Goal: Information Seeking & Learning: Understand process/instructions

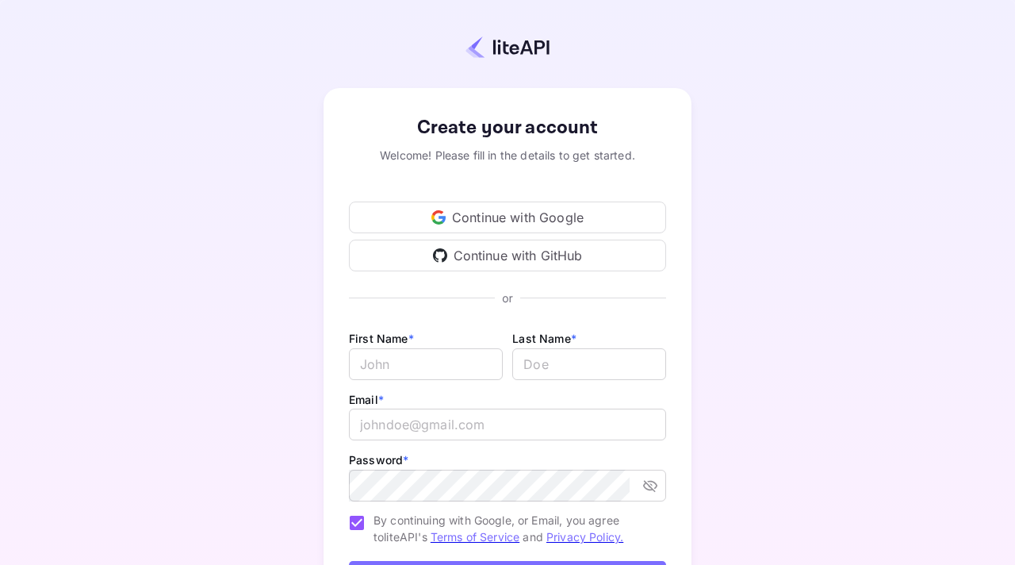
click at [614, 213] on div "Continue with Google" at bounding box center [507, 217] width 317 height 32
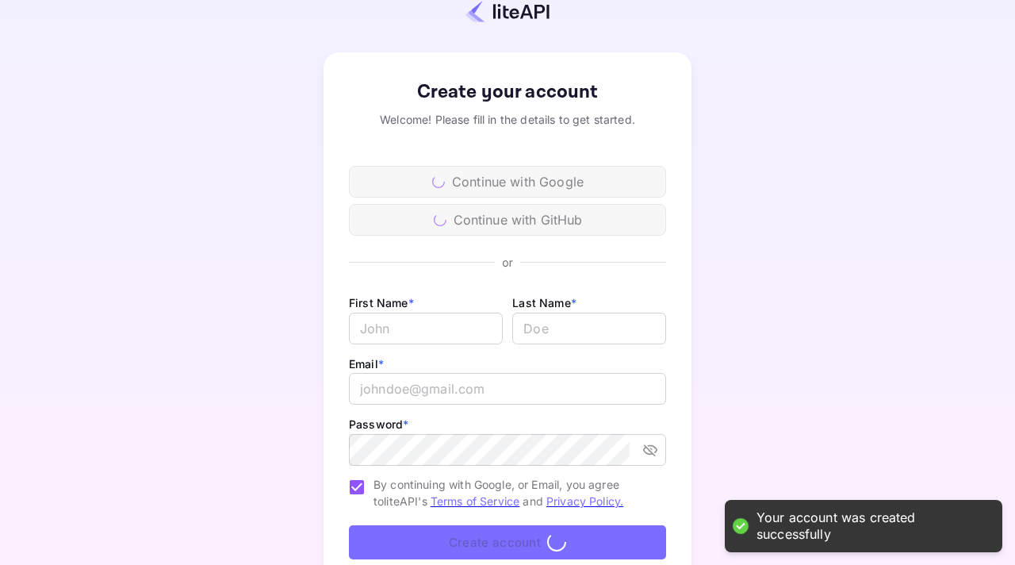
scroll to position [143, 0]
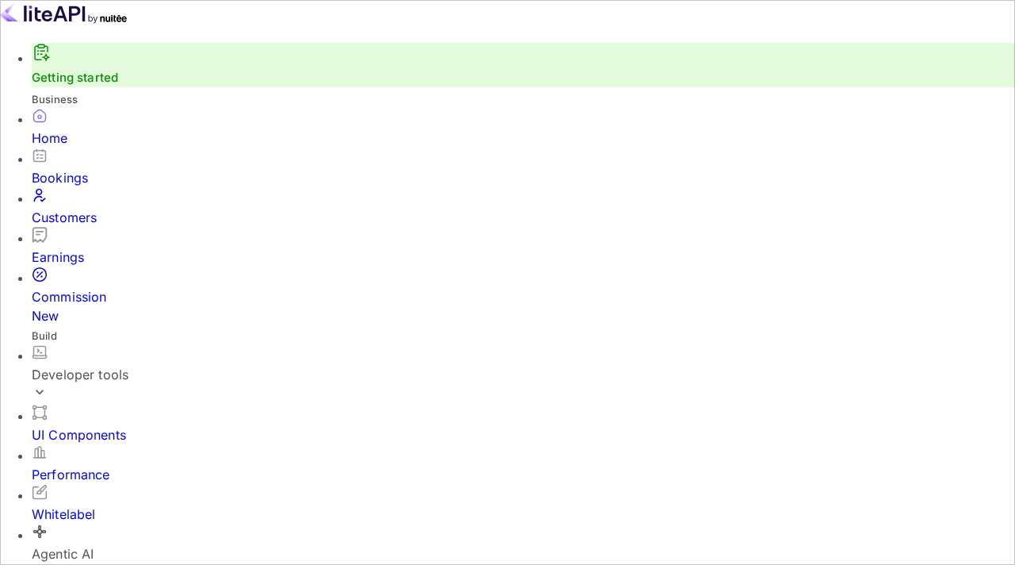
scroll to position [258, 247]
click at [106, 365] on div "Developer tools" at bounding box center [524, 374] width 984 height 19
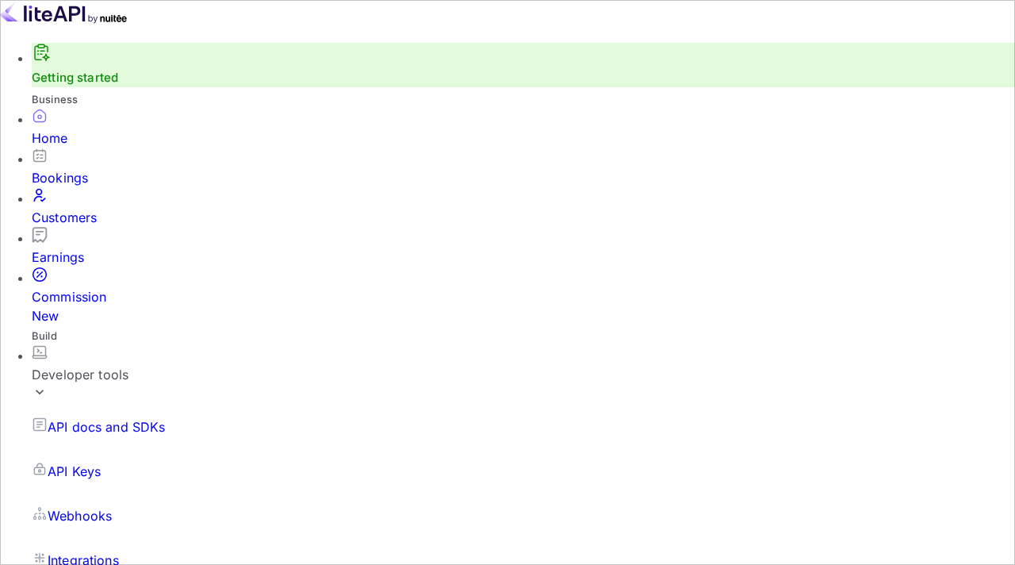
click at [83, 462] on p "API Keys" at bounding box center [74, 471] width 53 height 19
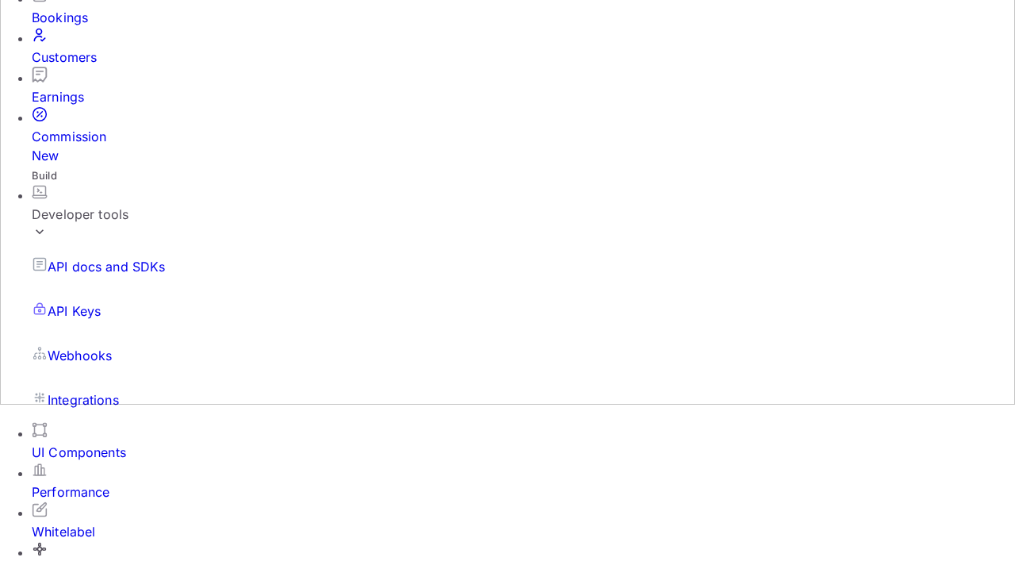
click at [94, 27] on div "Bookings" at bounding box center [524, 17] width 984 height 19
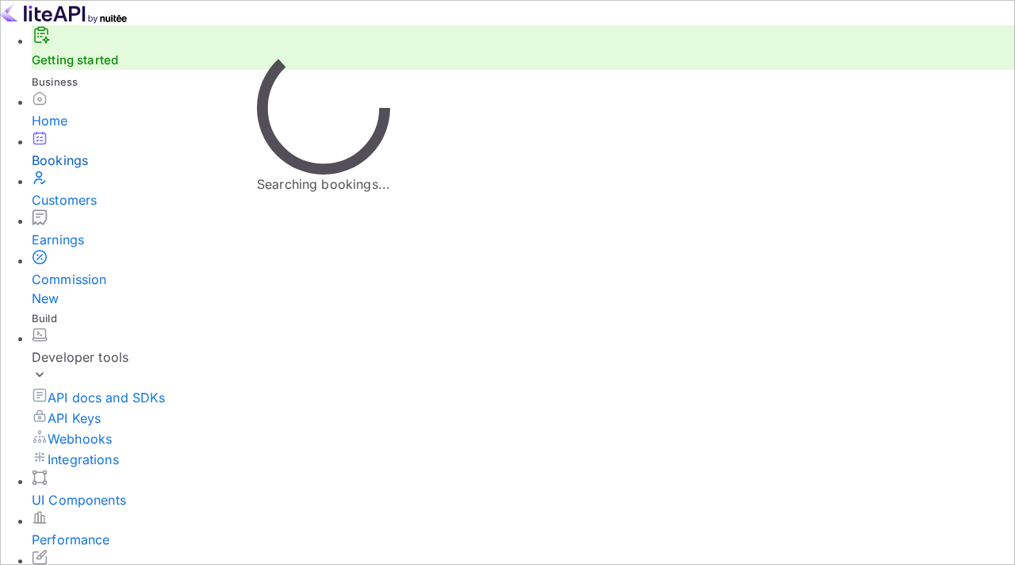
type input "b"
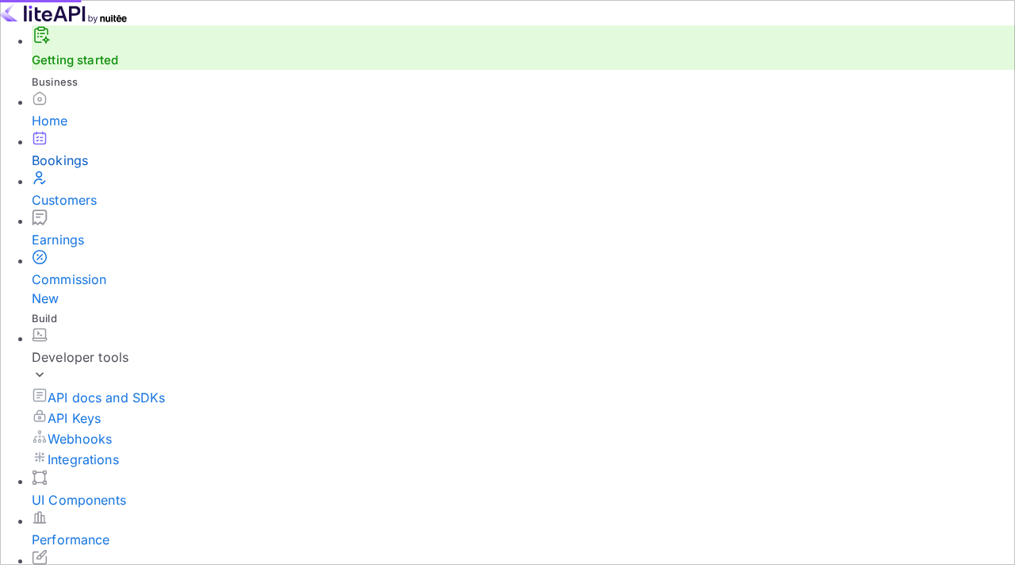
click at [296, 203] on span "Bookings" at bounding box center [285, 210] width 56 height 16
click at [90, 67] on link "Getting started" at bounding box center [75, 59] width 86 height 15
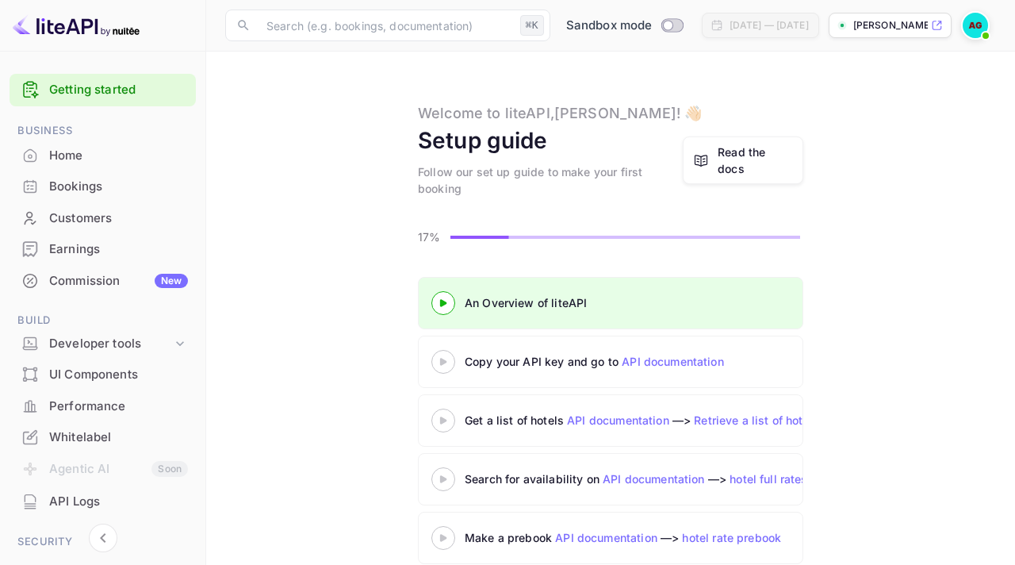
click at [566, 363] on div "Copy your API key and go to API documentation" at bounding box center [663, 361] width 397 height 17
click at [448, 358] on icon at bounding box center [444, 362] width 56 height 8
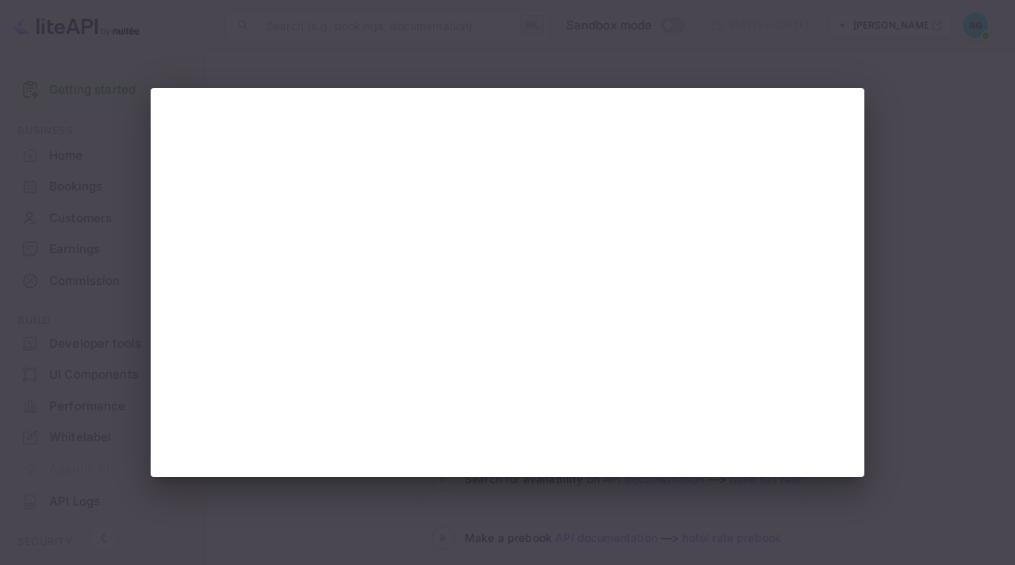
click at [495, 71] on div at bounding box center [507, 282] width 1015 height 565
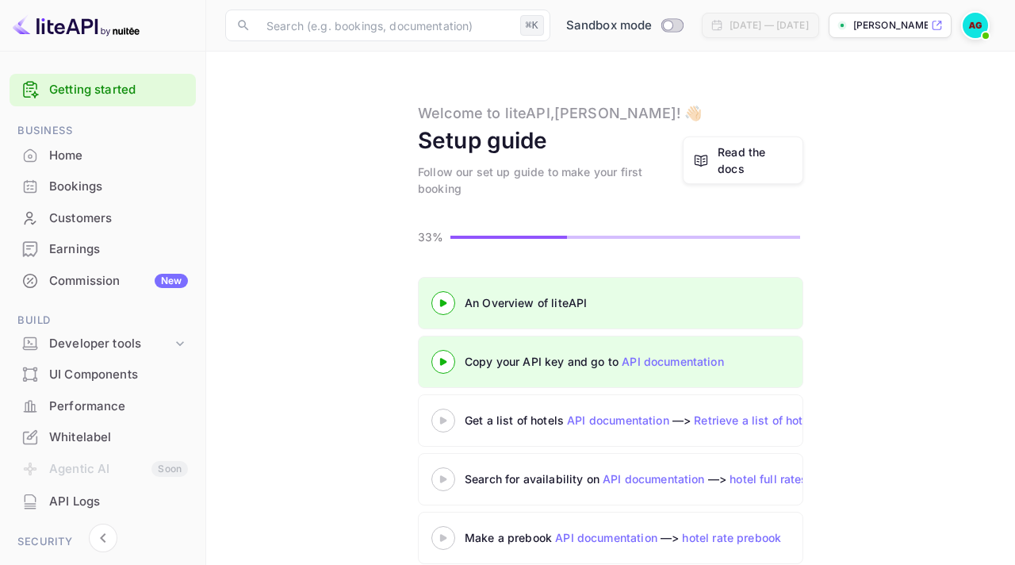
click at [442, 418] on 3 at bounding box center [443, 419] width 6 height 7
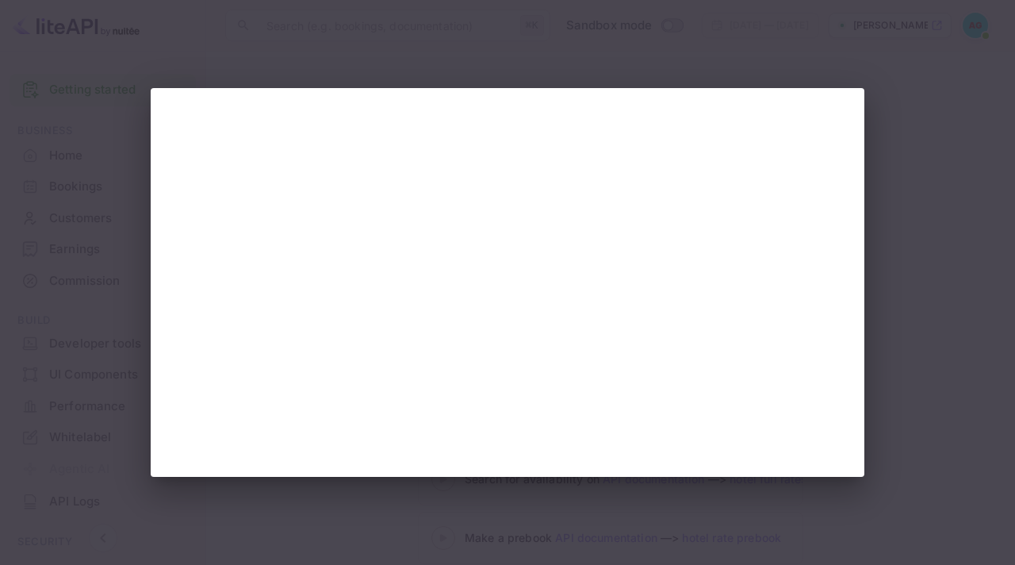
click at [28, 237] on div at bounding box center [507, 282] width 1015 height 565
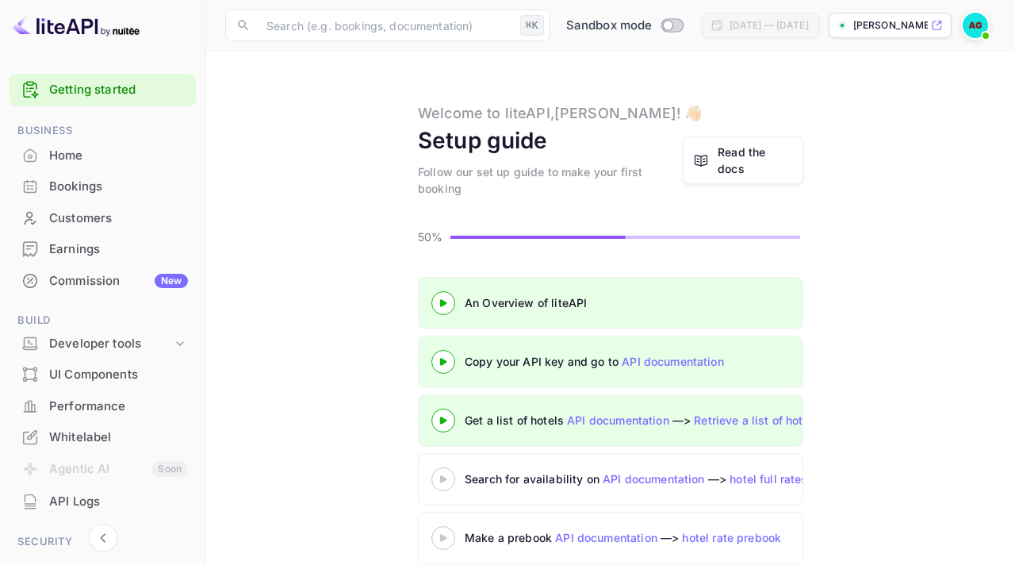
click at [439, 476] on icon at bounding box center [444, 479] width 56 height 8
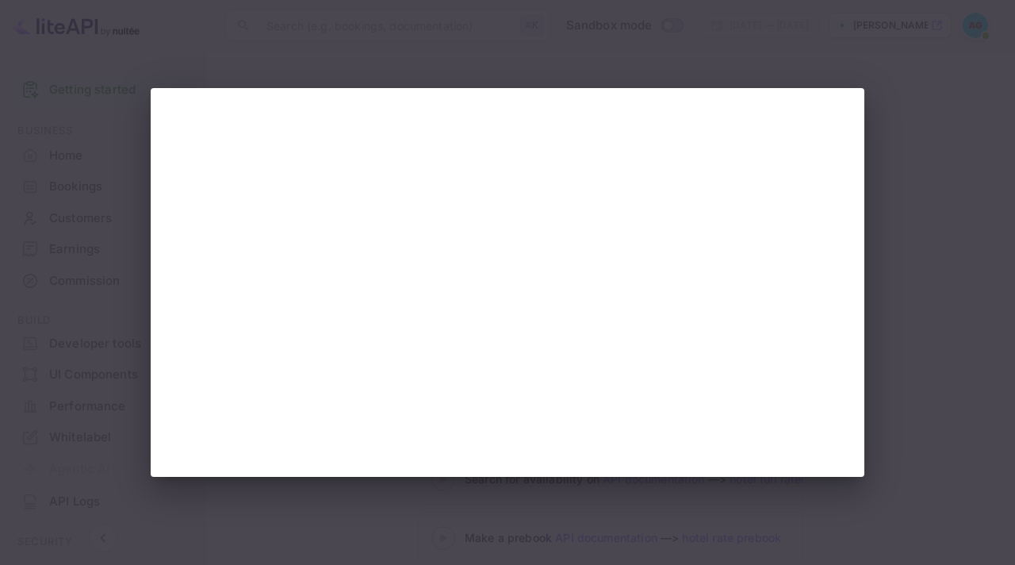
click at [102, 216] on div at bounding box center [507, 282] width 1015 height 565
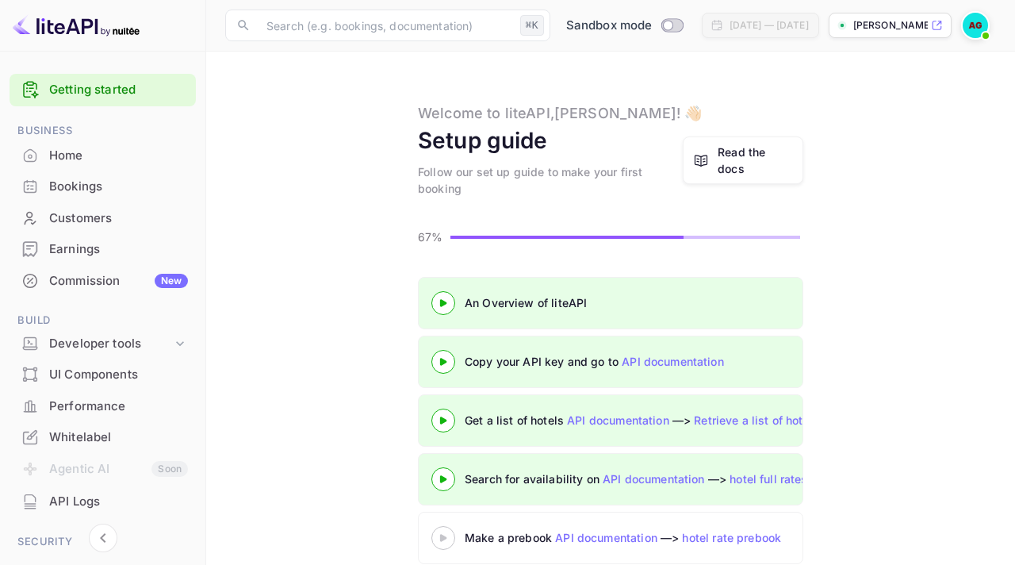
scroll to position [83, 0]
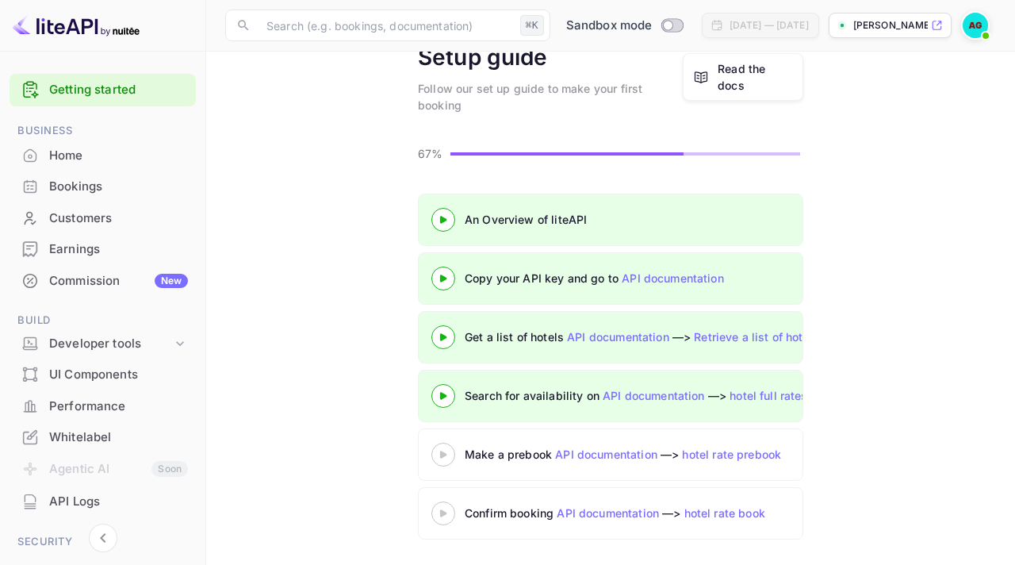
click at [603, 457] on link "API documentation" at bounding box center [606, 453] width 102 height 13
click at [443, 457] on 3 at bounding box center [443, 454] width 6 height 7
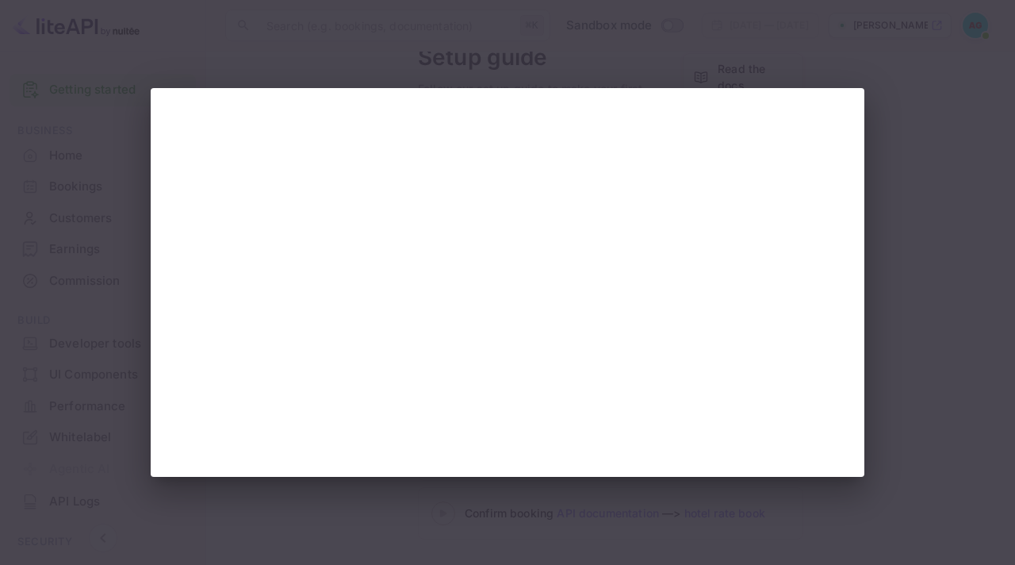
click at [881, 186] on div at bounding box center [507, 282] width 1015 height 565
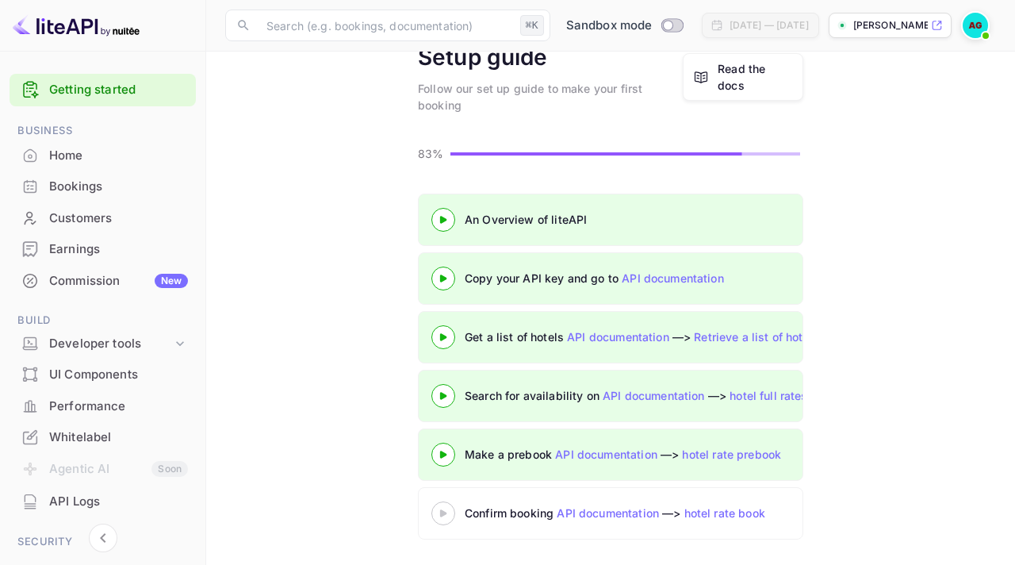
click at [441, 516] on 3 at bounding box center [443, 512] width 6 height 7
